Goal: Complete application form

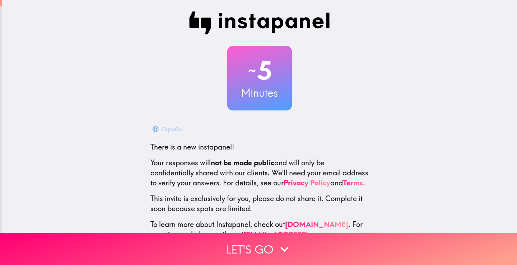
scroll to position [33, 0]
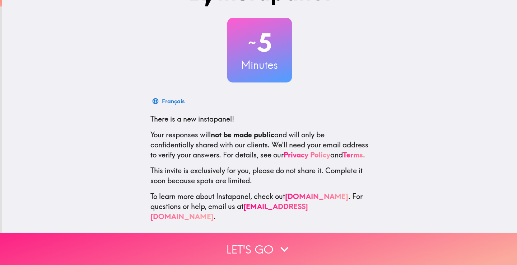
click at [273, 251] on button "Let's go" at bounding box center [258, 249] width 517 height 32
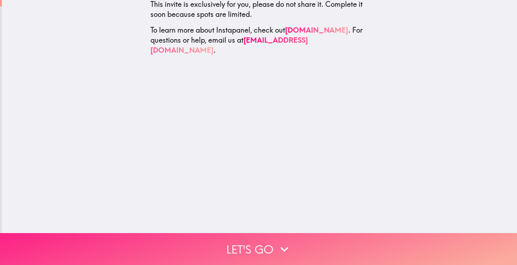
scroll to position [0, 0]
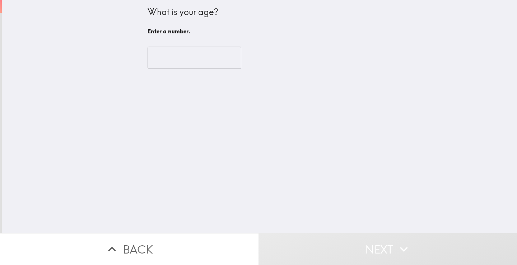
click at [175, 66] on input "number" at bounding box center [195, 58] width 94 height 22
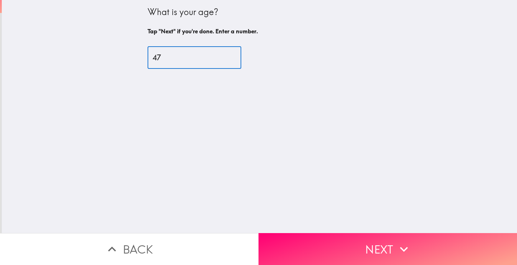
type input "47"
click at [358, 254] on button "Next" at bounding box center [388, 249] width 259 height 32
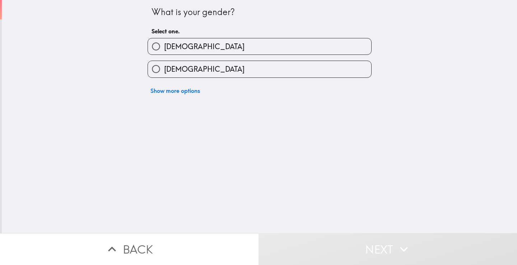
click at [193, 48] on label "[DEMOGRAPHIC_DATA]" at bounding box center [259, 46] width 223 height 16
click at [164, 48] on input "[DEMOGRAPHIC_DATA]" at bounding box center [156, 46] width 16 height 16
radio input "true"
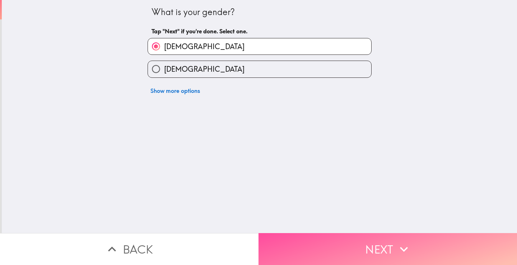
click at [322, 233] on button "Next" at bounding box center [388, 249] width 259 height 32
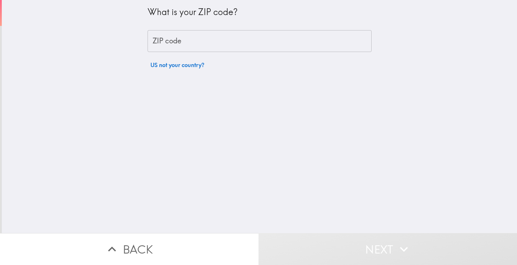
click at [168, 42] on input "ZIP code" at bounding box center [260, 41] width 224 height 22
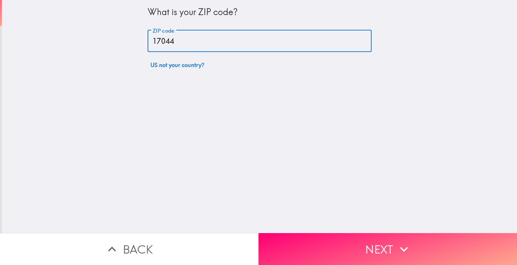
type input "17044"
click at [317, 226] on div "What is your ZIP code? ZIP code 17044 ZIP code US not your country?" at bounding box center [259, 116] width 515 height 233
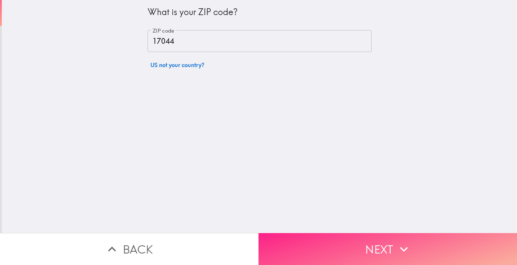
click at [315, 238] on button "Next" at bounding box center [388, 249] width 259 height 32
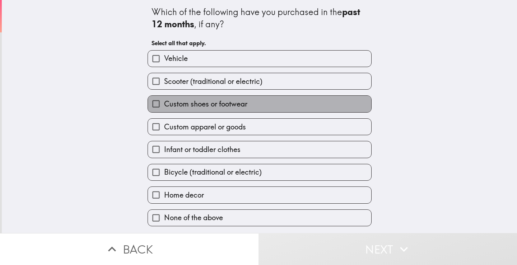
click at [211, 103] on span "Custom shoes or footwear" at bounding box center [205, 104] width 83 height 10
click at [164, 103] on input "Custom shoes or footwear" at bounding box center [156, 104] width 16 height 16
checkbox input "true"
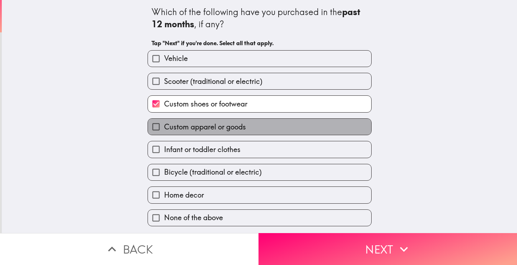
click at [210, 126] on span "Custom apparel or goods" at bounding box center [205, 127] width 82 height 10
click at [164, 126] on input "Custom apparel or goods" at bounding box center [156, 127] width 16 height 16
checkbox input "true"
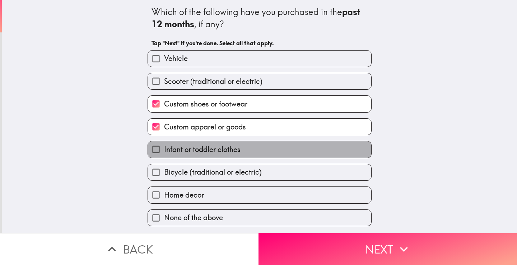
click at [210, 146] on span "Infant or toddler clothes" at bounding box center [202, 150] width 77 height 10
click at [164, 146] on input "Infant or toddler clothes" at bounding box center [156, 150] width 16 height 16
checkbox input "true"
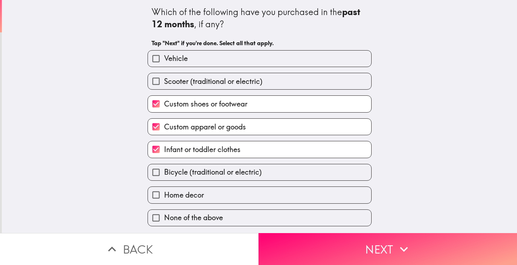
click at [211, 170] on span "Bicycle (traditional or electric)" at bounding box center [213, 172] width 98 height 10
click at [164, 170] on input "Bicycle (traditional or electric)" at bounding box center [156, 173] width 16 height 16
checkbox input "true"
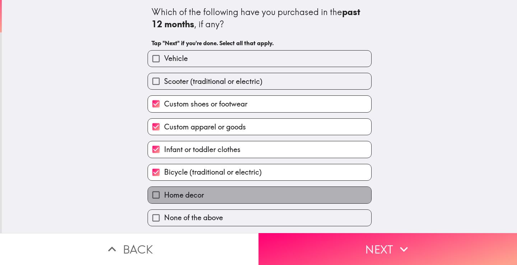
click at [213, 198] on label "Home decor" at bounding box center [259, 195] width 223 height 16
click at [164, 198] on input "Home decor" at bounding box center [156, 195] width 16 height 16
checkbox input "true"
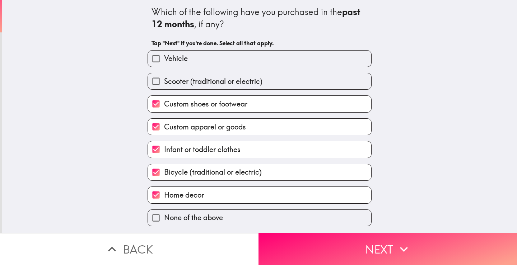
click at [202, 78] on span "Scooter (traditional or electric)" at bounding box center [213, 82] width 98 height 10
click at [164, 78] on input "Scooter (traditional or electric)" at bounding box center [156, 81] width 16 height 16
checkbox input "true"
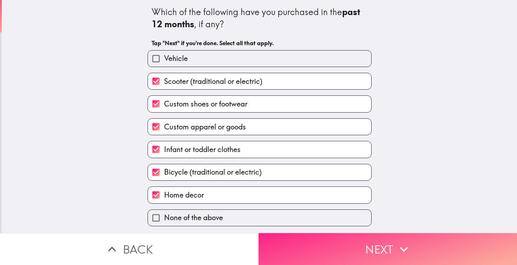
click at [403, 247] on icon "button" at bounding box center [404, 249] width 8 height 5
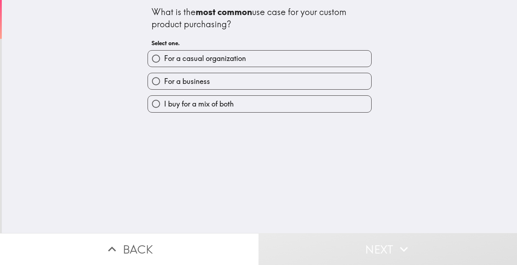
click at [192, 100] on span "I buy for a mix of both" at bounding box center [199, 104] width 70 height 10
click at [164, 100] on input "I buy for a mix of both" at bounding box center [156, 104] width 16 height 16
radio input "true"
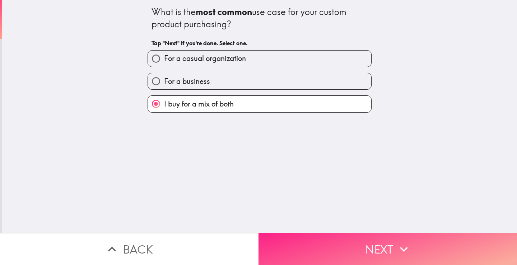
click at [343, 244] on button "Next" at bounding box center [388, 249] width 259 height 32
